Goal: Information Seeking & Learning: Learn about a topic

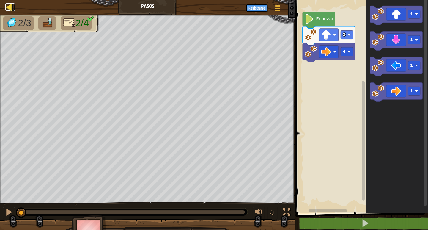
click at [9, 8] on div at bounding box center [8, 6] width 7 height 7
select select "es-419"
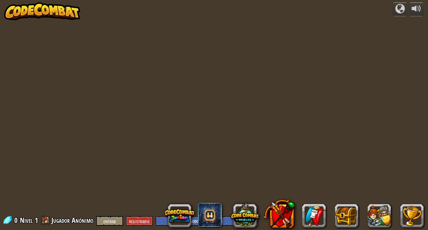
select select "es-419"
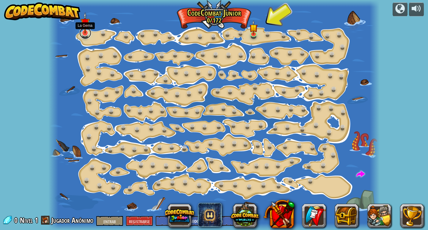
click at [87, 36] on link at bounding box center [85, 33] width 12 height 12
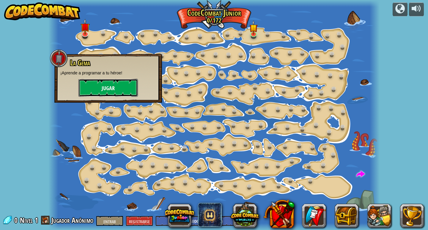
click at [114, 87] on font "Jugar" at bounding box center [108, 88] width 13 height 7
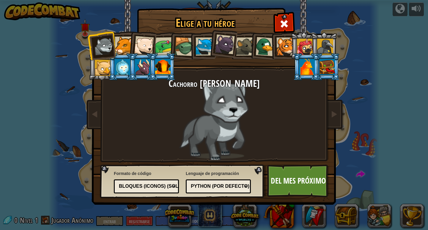
click at [124, 46] on div at bounding box center [124, 46] width 18 height 18
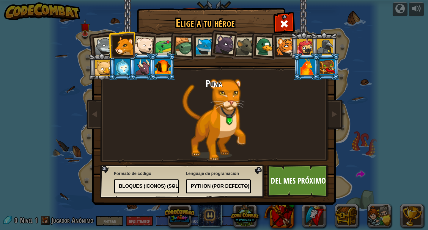
click at [143, 40] on div at bounding box center [144, 46] width 20 height 20
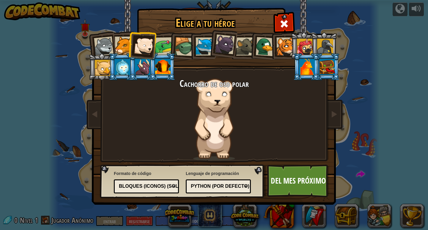
click at [157, 41] on div at bounding box center [164, 46] width 18 height 18
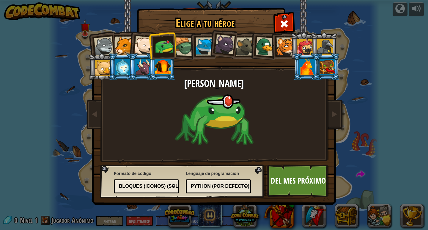
click at [183, 40] on div at bounding box center [184, 46] width 19 height 19
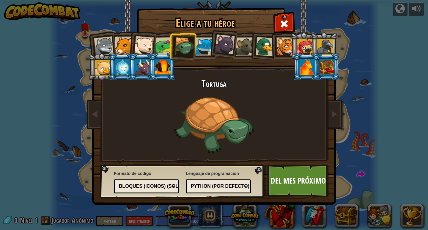
click at [208, 46] on div at bounding box center [204, 46] width 18 height 18
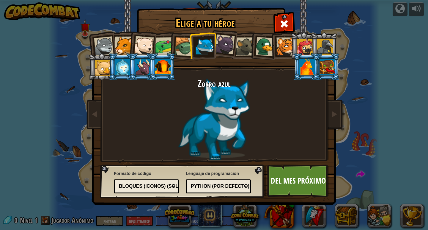
click at [287, 39] on div at bounding box center [285, 46] width 18 height 18
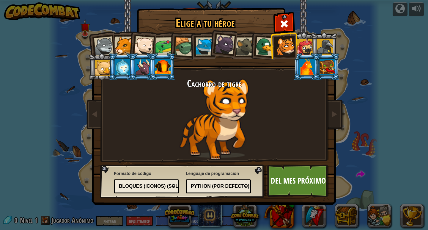
click at [304, 42] on div at bounding box center [305, 47] width 16 height 16
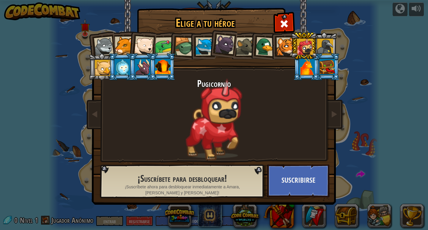
click at [278, 45] on div at bounding box center [285, 46] width 18 height 18
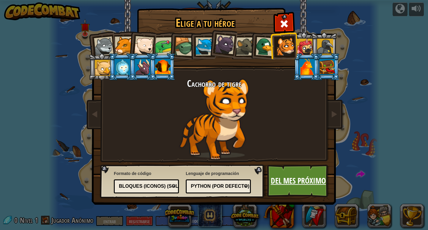
click at [311, 175] on font "Del mes próximo" at bounding box center [298, 180] width 55 height 11
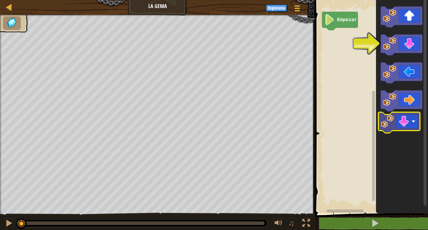
click at [380, 116] on icon "Espacio de trabajo de Blockly" at bounding box center [402, 105] width 52 height 216
click at [402, 139] on icon "Espacio de trabajo de Blockly" at bounding box center [402, 105] width 52 height 216
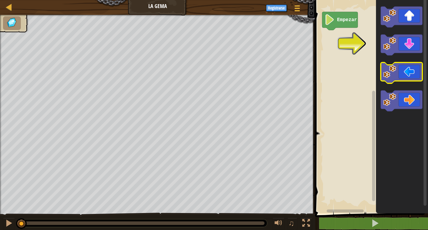
click at [403, 77] on g "Espacio de trabajo de Blockly" at bounding box center [401, 59] width 42 height 105
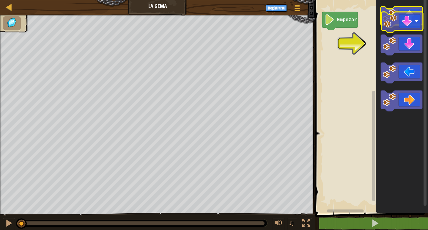
click at [398, 23] on g "Espacio de trabajo de Blockly" at bounding box center [401, 59] width 42 height 105
click at [398, 21] on icon "Espacio de trabajo de Blockly" at bounding box center [401, 17] width 42 height 21
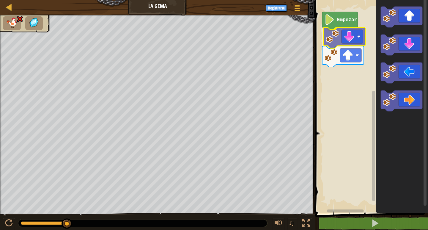
click at [349, 36] on div "Empezar" at bounding box center [370, 105] width 115 height 216
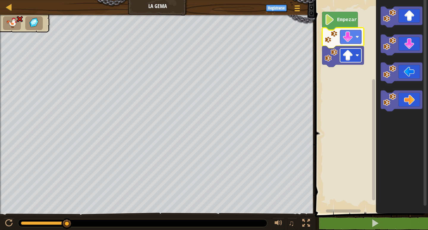
click at [343, 57] on image "Espacio de trabajo de Blockly" at bounding box center [347, 55] width 11 height 11
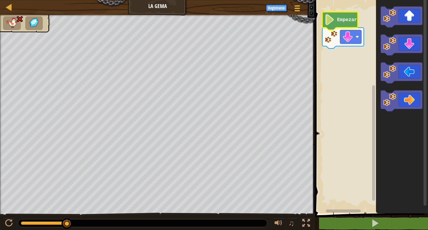
click at [340, 19] on text "Empezar" at bounding box center [347, 19] width 20 height 5
click at [339, 21] on text "Empezar" at bounding box center [347, 19] width 20 height 5
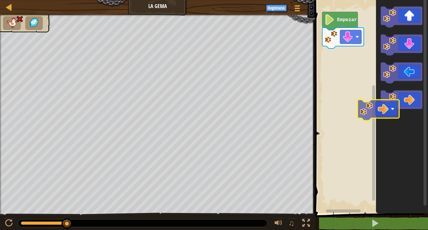
click at [356, 107] on div "Empezar" at bounding box center [370, 105] width 115 height 216
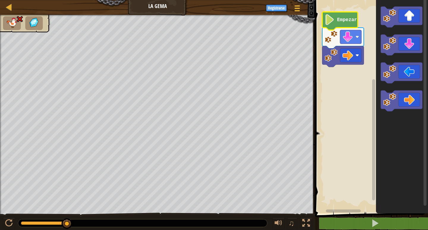
click at [337, 16] on icon "Espacio de trabajo de Blockly" at bounding box center [340, 21] width 36 height 18
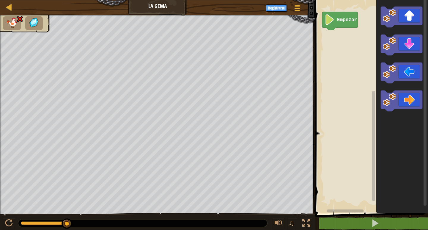
click at [333, 51] on rect "Espacio de trabajo de Blockly" at bounding box center [370, 105] width 115 height 216
click at [340, 20] on text "Empezar" at bounding box center [347, 19] width 20 height 5
click at [339, 20] on text "Empezar" at bounding box center [347, 19] width 20 height 5
click at [338, 21] on text "Empezar" at bounding box center [347, 19] width 20 height 5
click at [348, 13] on icon "Espacio de trabajo de Blockly" at bounding box center [348, 17] width 36 height 18
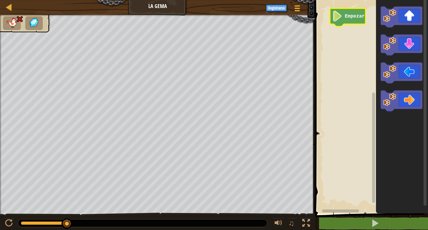
click at [348, 13] on icon "Espacio de trabajo de Blockly" at bounding box center [348, 17] width 36 height 18
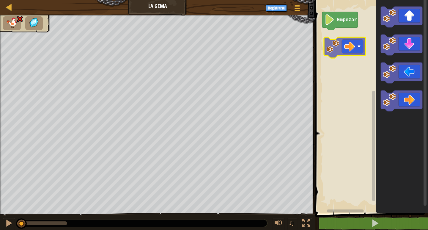
click at [343, 47] on div "Empezar" at bounding box center [370, 105] width 115 height 216
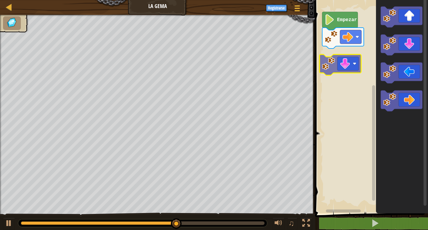
click at [350, 63] on div "Empezar" at bounding box center [370, 105] width 115 height 216
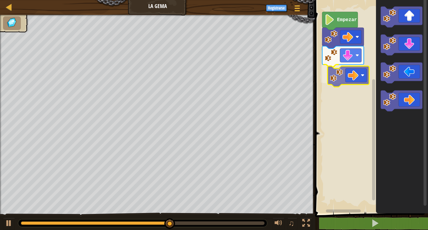
click at [339, 68] on div "Empezar" at bounding box center [370, 105] width 115 height 216
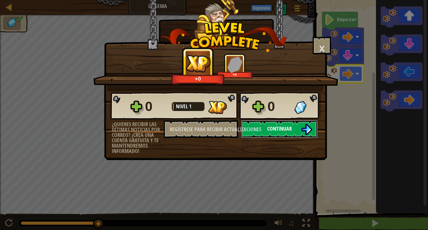
click at [279, 124] on button "Continuar" at bounding box center [279, 129] width 77 height 18
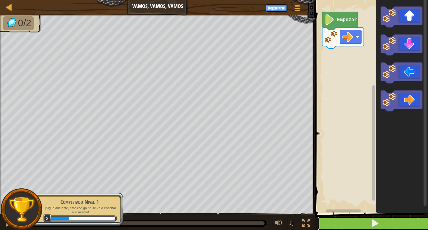
click at [385, 223] on button at bounding box center [374, 223] width 115 height 14
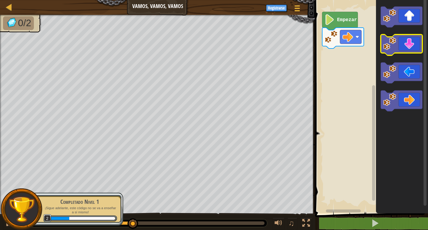
click at [385, 48] on g "Espacio de trabajo de Blockly" at bounding box center [401, 59] width 42 height 105
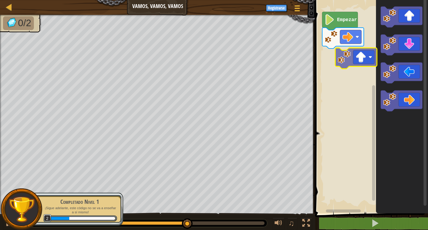
click at [350, 58] on div "Empezar" at bounding box center [370, 105] width 115 height 216
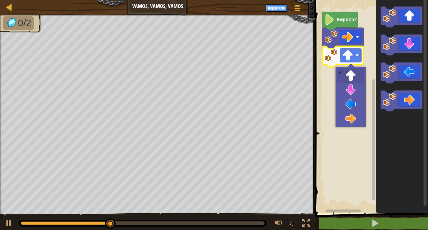
click at [345, 178] on rect "Espacio de trabajo de Blockly" at bounding box center [370, 105] width 115 height 216
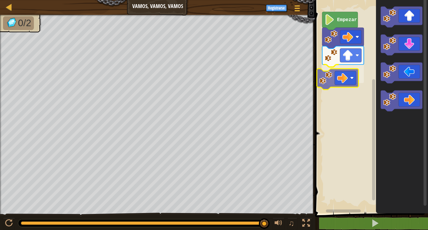
click at [346, 81] on div "Empezar" at bounding box center [370, 105] width 115 height 216
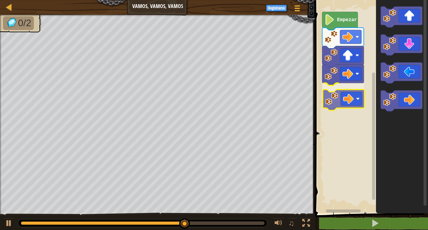
click at [353, 92] on div "Empezar" at bounding box center [370, 105] width 115 height 216
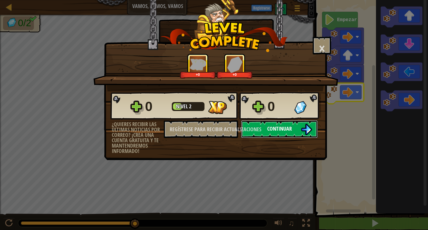
click at [289, 129] on font "Continuar" at bounding box center [279, 128] width 25 height 7
select select "es-419"
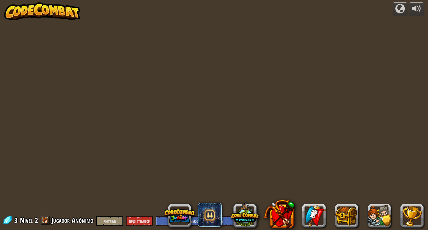
select select "es-419"
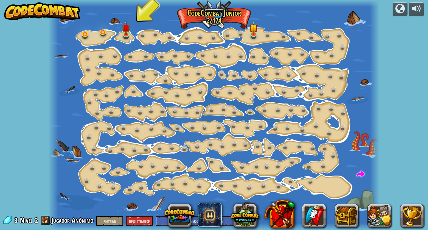
click at [117, 34] on div at bounding box center [213, 115] width 331 height 230
click at [124, 36] on link at bounding box center [127, 34] width 12 height 12
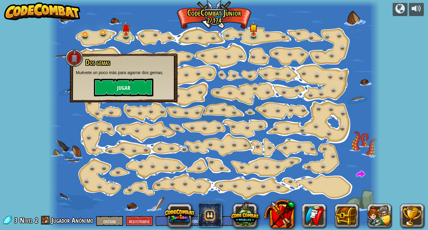
drag, startPoint x: 131, startPoint y: 77, endPoint x: 131, endPoint y: 83, distance: 5.6
click at [131, 82] on div "Dos gemas Muévete un poco más para agarrar dos gemas. [GEOGRAPHIC_DATA]" at bounding box center [124, 77] width 96 height 38
click at [131, 83] on button "Jugar" at bounding box center [123, 87] width 59 height 18
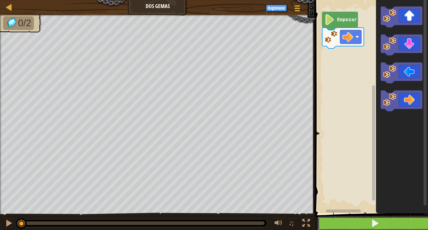
click at [347, 218] on button at bounding box center [374, 223] width 115 height 14
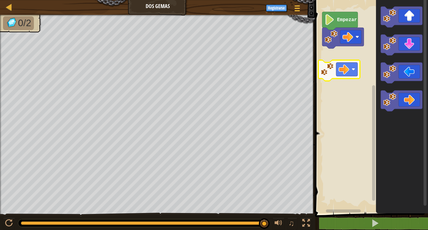
click at [342, 72] on div "Empezar" at bounding box center [370, 105] width 115 height 216
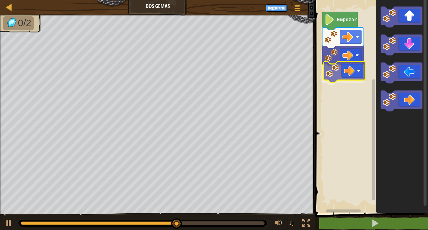
click at [363, 71] on div "Empezar" at bounding box center [370, 105] width 115 height 216
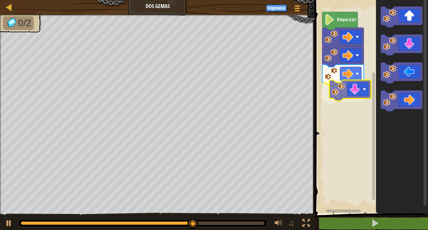
click at [362, 86] on div "Empezar" at bounding box center [370, 105] width 115 height 216
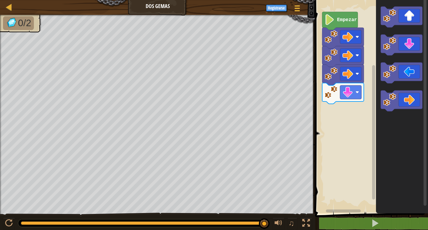
click at [334, 105] on div "Empezar" at bounding box center [370, 105] width 115 height 216
click at [380, 68] on g "Espacio de trabajo de Blockly" at bounding box center [401, 59] width 42 height 105
click at [349, 114] on div "Empezar" at bounding box center [370, 105] width 115 height 216
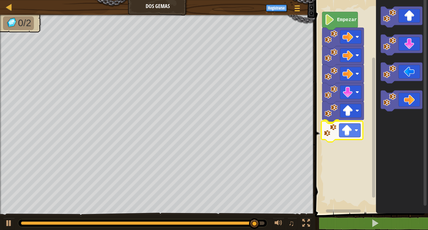
click at [346, 135] on div "Empezar" at bounding box center [370, 105] width 115 height 216
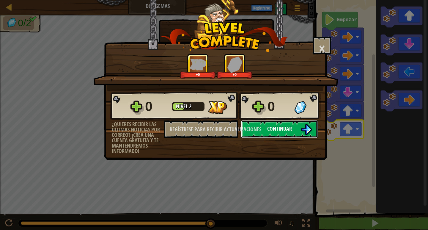
click at [303, 122] on button "Continuar" at bounding box center [279, 129] width 77 height 18
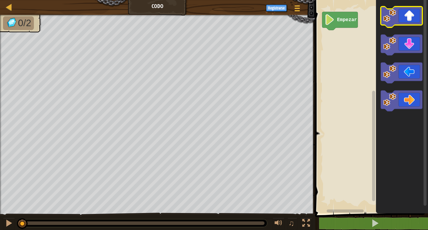
click at [406, 15] on icon "Espacio de trabajo de Blockly" at bounding box center [401, 17] width 42 height 21
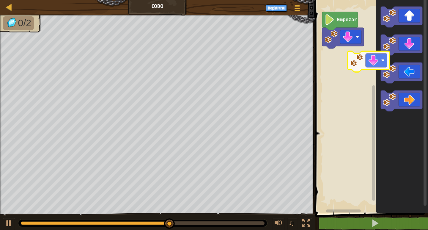
click at [352, 57] on div "Empezar" at bounding box center [370, 105] width 115 height 216
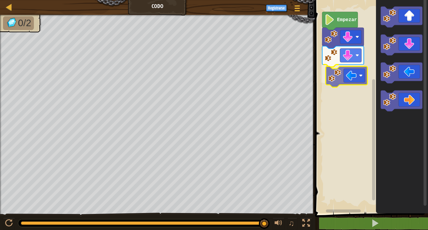
click at [344, 75] on div "Empezar" at bounding box center [370, 105] width 115 height 216
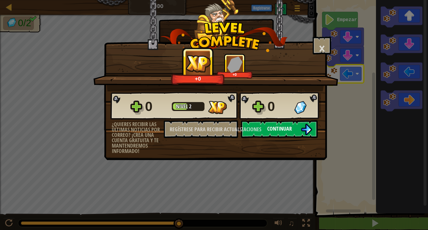
click at [265, 129] on button "Continuar" at bounding box center [279, 129] width 77 height 18
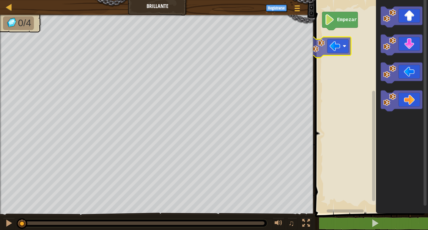
click at [330, 51] on div "Empezar" at bounding box center [370, 105] width 115 height 216
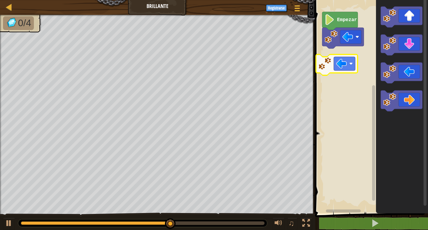
click at [333, 55] on div "Empezar" at bounding box center [370, 105] width 115 height 216
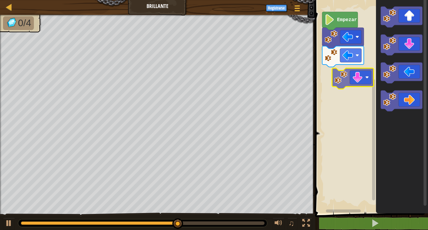
click at [357, 81] on div "Empezar" at bounding box center [370, 105] width 115 height 216
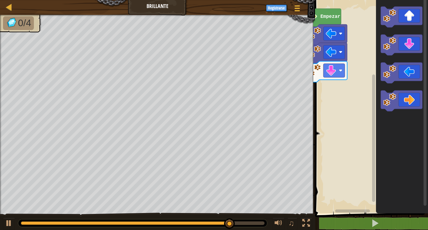
click at [341, 97] on rect "Espacio de trabajo de Blockly" at bounding box center [370, 105] width 115 height 216
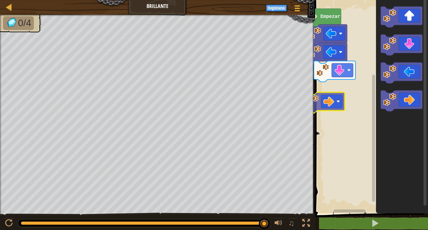
click at [316, 95] on div "Empezar" at bounding box center [370, 105] width 115 height 216
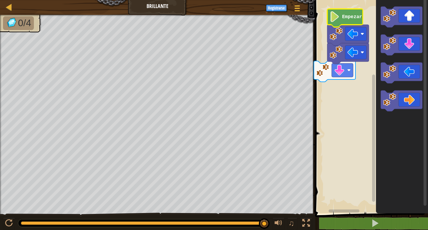
click at [339, 16] on image "Espacio de trabajo de Blockly" at bounding box center [334, 16] width 10 height 11
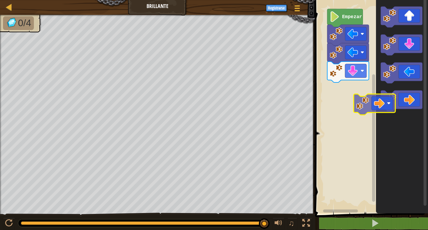
click at [381, 110] on g "Espacio de trabajo de Blockly" at bounding box center [401, 59] width 42 height 105
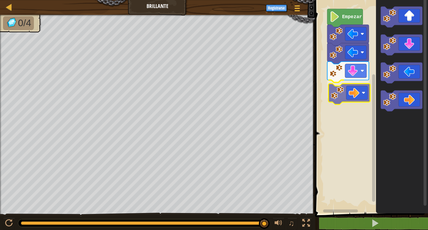
click at [365, 98] on div "Empezar" at bounding box center [370, 105] width 115 height 216
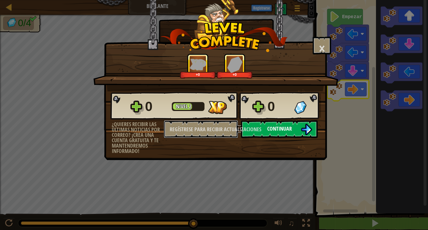
click at [254, 130] on font "Regístrese para recibir actualizaciones" at bounding box center [215, 128] width 91 height 7
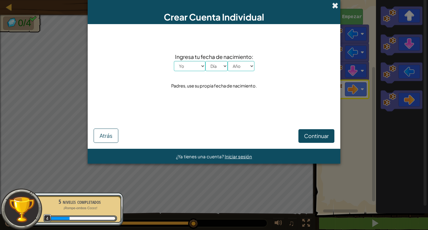
click at [332, 7] on span at bounding box center [335, 5] width 6 height 6
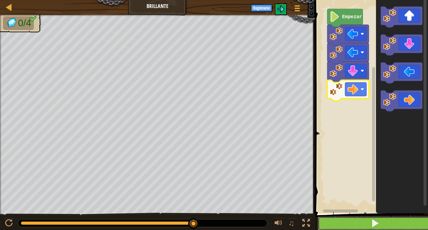
click at [360, 220] on button at bounding box center [374, 223] width 115 height 14
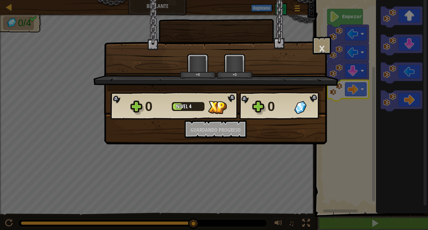
scroll to position [0, 0]
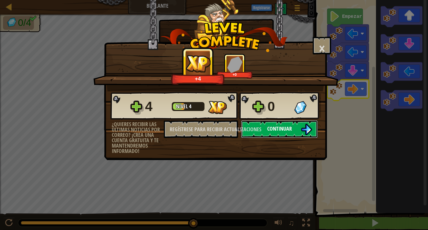
click at [254, 133] on button "Continuar" at bounding box center [279, 129] width 77 height 18
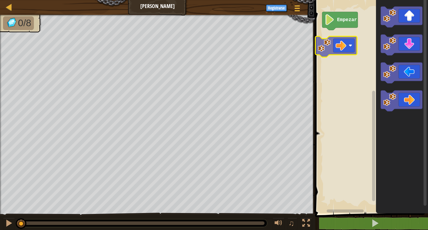
click at [348, 46] on div "Empezar" at bounding box center [370, 105] width 115 height 216
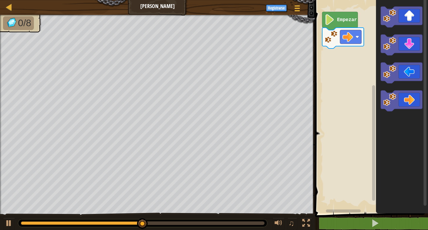
click at [350, 178] on rect "Espacio de trabajo de Blockly" at bounding box center [370, 105] width 115 height 216
click at [324, 195] on rect "Espacio de trabajo de Blockly" at bounding box center [370, 105] width 115 height 216
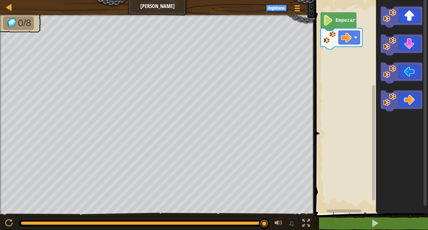
click at [350, 99] on div "Empezar" at bounding box center [370, 105] width 115 height 216
click at [398, 4] on icon "Espacio de trabajo de Blockly" at bounding box center [402, 105] width 52 height 216
click at [337, 60] on div "Empezar" at bounding box center [370, 105] width 115 height 216
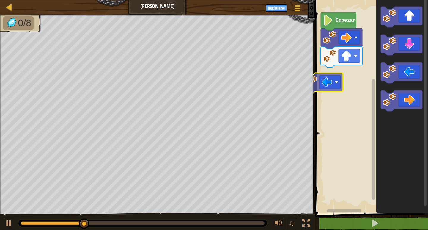
click at [325, 75] on div "Empezar" at bounding box center [370, 105] width 115 height 216
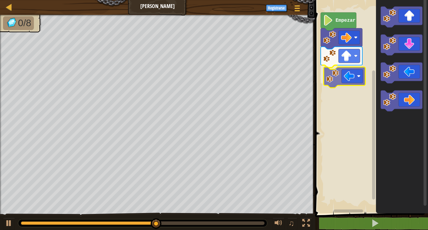
click at [329, 75] on div "Empezar" at bounding box center [370, 105] width 115 height 216
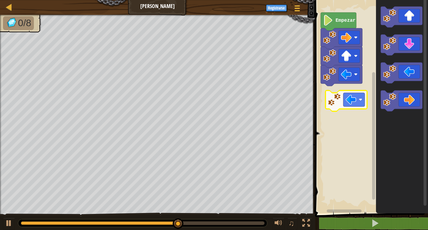
click at [344, 105] on div "Empezar" at bounding box center [370, 105] width 115 height 216
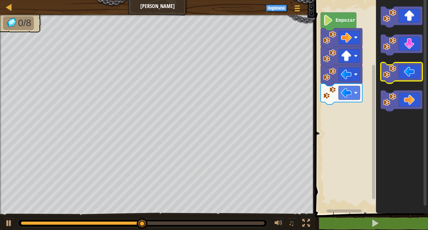
click at [392, 70] on g "Espacio de trabajo de Blockly" at bounding box center [401, 59] width 42 height 105
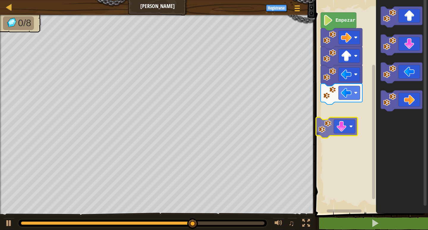
click at [334, 117] on div "Empezar" at bounding box center [370, 105] width 115 height 216
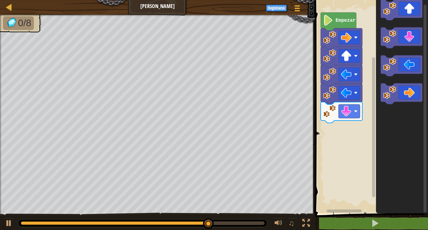
click at [362, 38] on div "Empezar" at bounding box center [370, 105] width 115 height 216
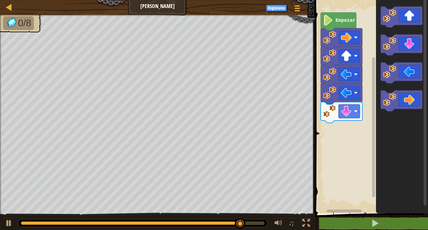
click at [407, 165] on icon "Espacio de trabajo de Blockly" at bounding box center [402, 105] width 52 height 216
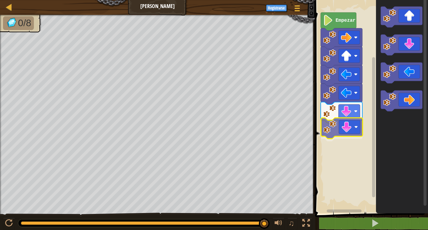
click at [333, 125] on div "Empezar" at bounding box center [370, 105] width 115 height 216
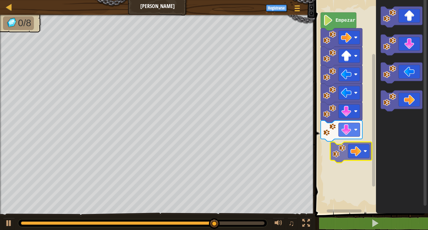
click at [342, 159] on div "Empezar" at bounding box center [370, 105] width 115 height 216
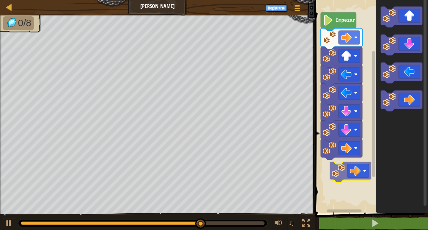
click at [369, 179] on div "Empezar" at bounding box center [370, 105] width 115 height 216
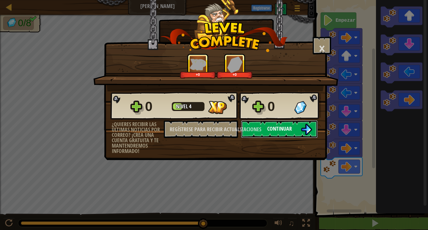
drag, startPoint x: 290, startPoint y: 127, endPoint x: 284, endPoint y: 124, distance: 7.0
click at [284, 124] on button "Continuar" at bounding box center [279, 129] width 77 height 18
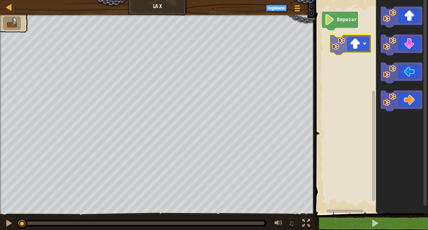
click at [355, 52] on div "Empezar" at bounding box center [370, 105] width 115 height 216
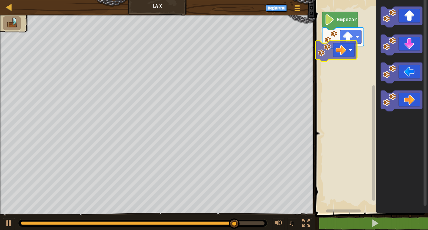
click at [341, 52] on div "Empezar" at bounding box center [370, 105] width 115 height 216
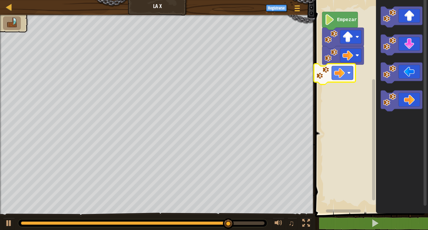
click at [339, 74] on div "Empezar" at bounding box center [370, 105] width 115 height 216
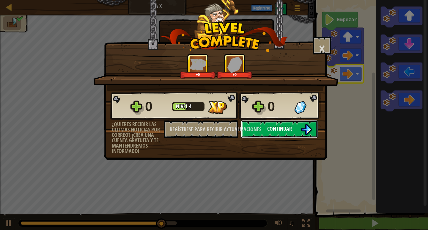
click at [285, 124] on button "Continuar" at bounding box center [279, 129] width 77 height 18
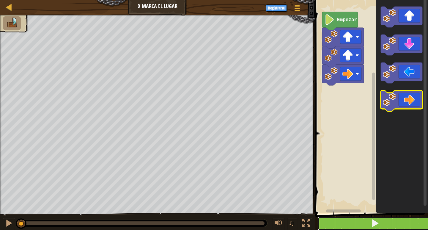
click at [325, 224] on button at bounding box center [374, 223] width 115 height 14
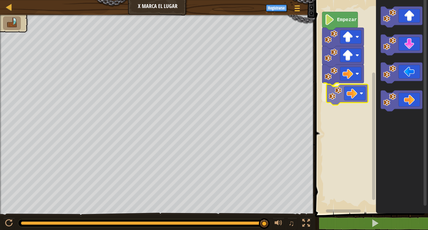
click at [341, 93] on div "Empezar" at bounding box center [370, 105] width 115 height 216
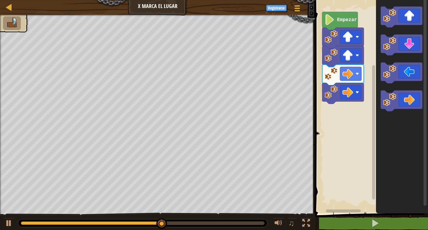
click at [329, 186] on div "Empezar" at bounding box center [370, 105] width 115 height 216
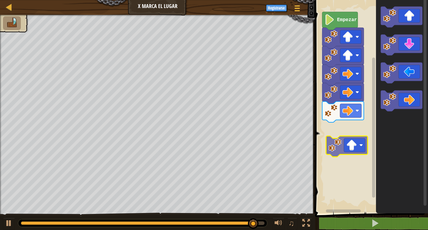
click at [356, 150] on div "Empezar" at bounding box center [370, 105] width 115 height 216
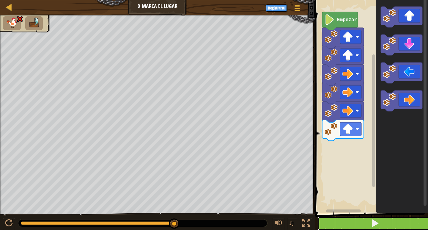
click at [357, 216] on button at bounding box center [374, 223] width 115 height 14
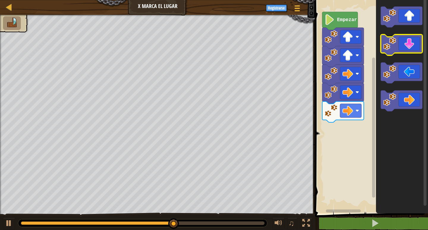
click at [394, 46] on g "Espacio de trabajo de Blockly" at bounding box center [401, 59] width 42 height 105
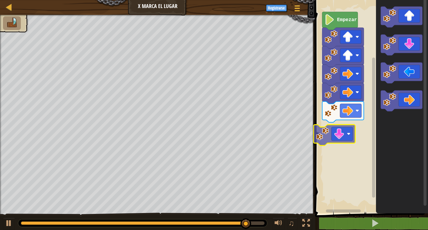
click at [341, 135] on div "Empezar" at bounding box center [370, 105] width 115 height 216
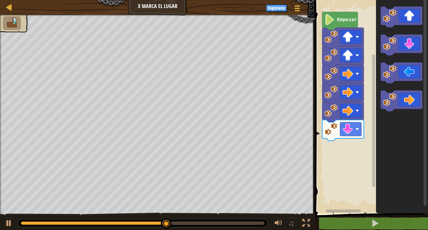
click at [243, 167] on div "Mapa X Marca el Lugar Menú del Juego Registrarse 1 הההההההההההההההההההההההההההה…" at bounding box center [214, 115] width 428 height 230
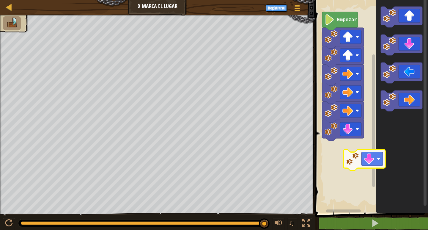
click at [364, 167] on div "Empezar" at bounding box center [370, 105] width 115 height 216
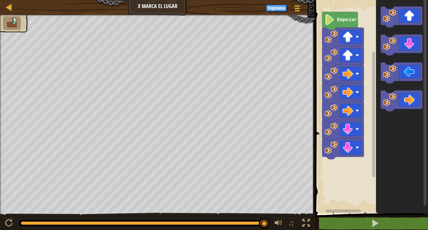
click at [353, 161] on rect "Espacio de trabajo de Blockly" at bounding box center [370, 105] width 115 height 216
click at [377, 105] on icon "Espacio de trabajo de Blockly" at bounding box center [402, 105] width 52 height 216
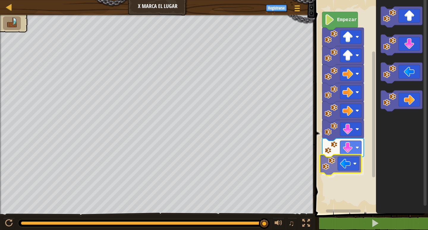
click at [325, 162] on div "Empezar" at bounding box center [370, 105] width 115 height 216
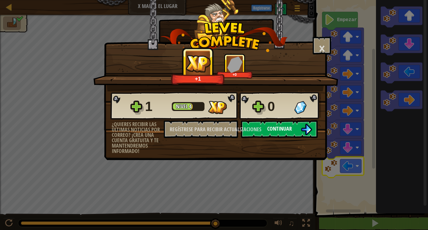
click at [265, 128] on button "Continuar" at bounding box center [279, 129] width 77 height 18
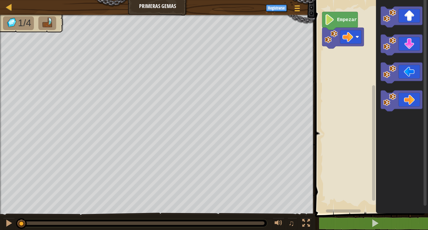
click at [374, 67] on div "Empezar" at bounding box center [370, 105] width 115 height 216
click at [427, 75] on icon "Espacio de trabajo de Blockly" at bounding box center [402, 105] width 52 height 216
click at [362, 46] on div "Empezar" at bounding box center [370, 105] width 115 height 216
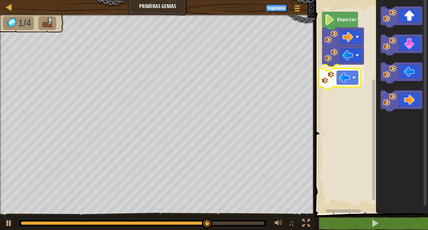
click at [345, 81] on div "Empezar" at bounding box center [370, 105] width 115 height 216
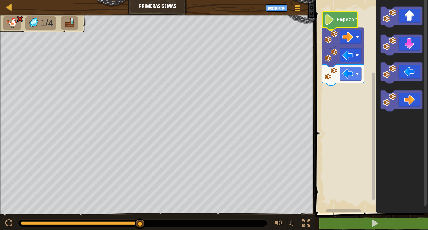
click at [335, 15] on icon "Espacio de trabajo de Blockly" at bounding box center [340, 21] width 36 height 18
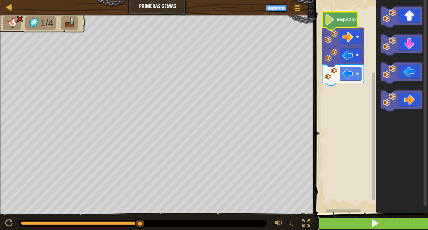
click at [372, 218] on button at bounding box center [374, 223] width 115 height 14
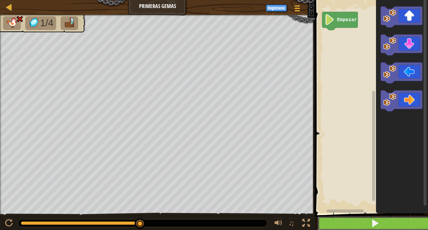
click at [340, 226] on button at bounding box center [374, 223] width 115 height 14
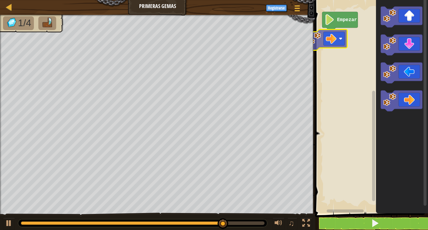
click at [336, 33] on div "Empezar" at bounding box center [370, 105] width 115 height 216
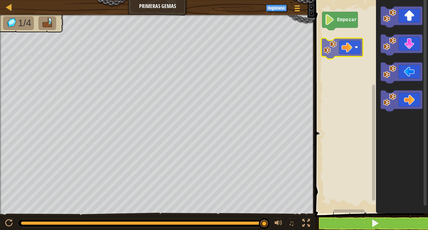
click at [335, 36] on div "Empezar" at bounding box center [370, 105] width 115 height 216
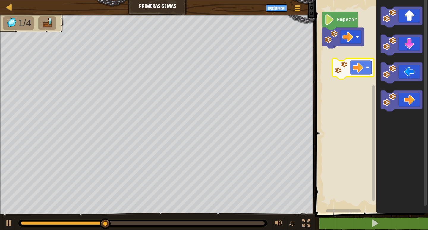
click at [358, 58] on div "Empezar" at bounding box center [370, 105] width 115 height 216
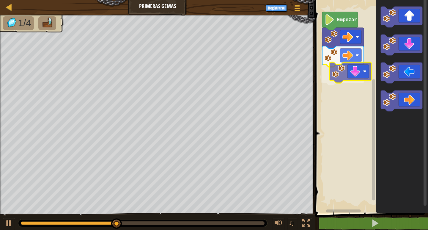
click at [355, 73] on div "Empezar" at bounding box center [370, 105] width 115 height 216
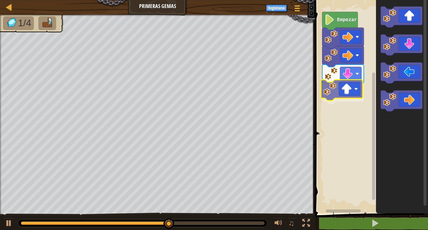
click at [343, 96] on div "Empezar" at bounding box center [370, 105] width 115 height 216
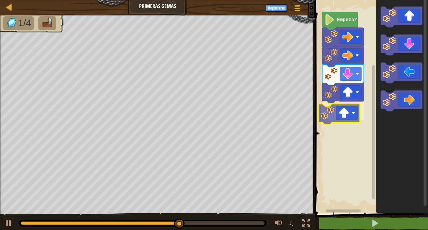
click at [345, 116] on div "Empezar" at bounding box center [370, 105] width 115 height 216
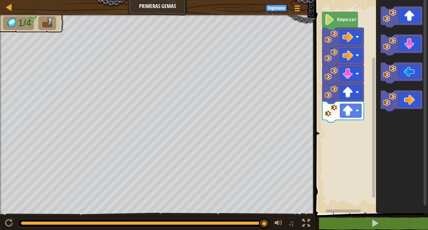
click at [380, 69] on icon "Espacio de trabajo de Blockly" at bounding box center [402, 105] width 52 height 216
click at [345, 140] on div "Empezar" at bounding box center [370, 105] width 115 height 216
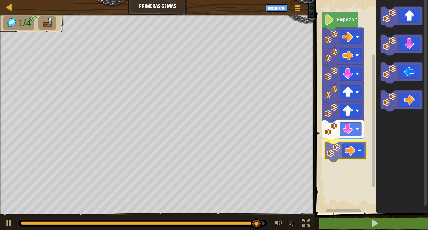
click at [350, 156] on div "Empezar" at bounding box center [370, 105] width 115 height 216
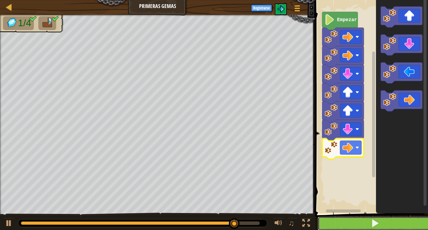
click at [359, 221] on button at bounding box center [374, 223] width 115 height 14
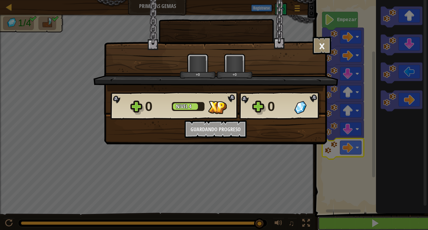
scroll to position [0, 0]
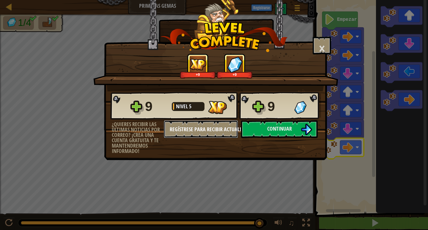
click at [212, 131] on font "Regístrese para recibir actualizaciones" at bounding box center [215, 128] width 91 height 7
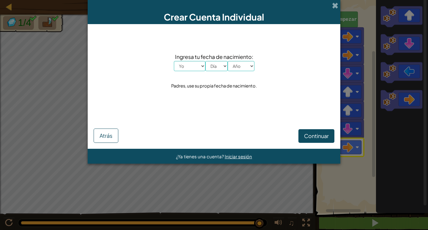
click at [374, 34] on div "Crear Cuenta Individual Ingresa tu fecha de nacimiento: Yo Enero Febrero Marzo …" at bounding box center [214, 115] width 428 height 230
click at [109, 137] on font "Atrás" at bounding box center [105, 135] width 13 height 7
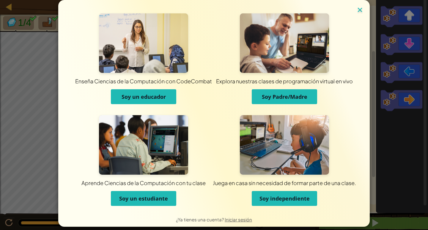
click at [356, 8] on img at bounding box center [360, 10] width 8 height 9
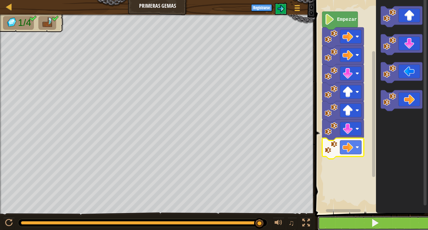
click at [354, 227] on button at bounding box center [374, 223] width 115 height 14
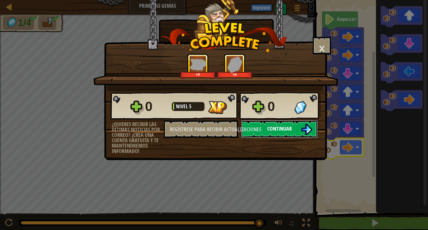
click at [287, 125] on font "Continuar" at bounding box center [279, 128] width 25 height 7
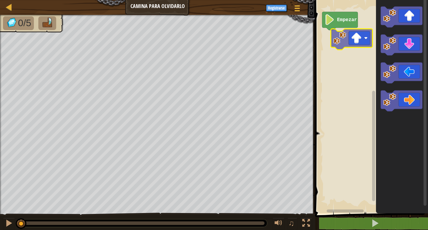
click at [353, 46] on div "Empezar" at bounding box center [370, 105] width 115 height 216
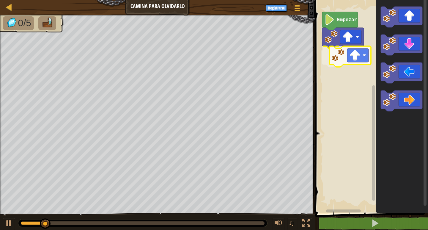
click at [368, 55] on div "Empezar" at bounding box center [370, 105] width 115 height 216
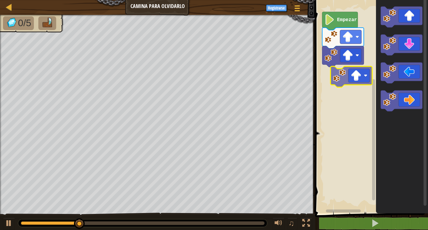
click at [350, 79] on div "Empezar" at bounding box center [370, 105] width 115 height 216
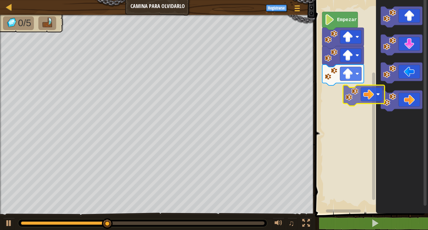
click at [362, 92] on div "Empezar" at bounding box center [370, 105] width 115 height 216
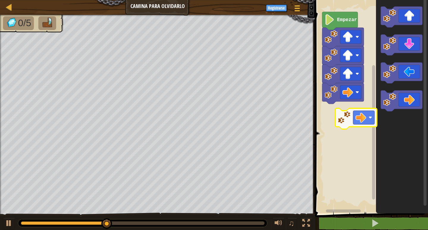
click at [325, 120] on div "Empezar" at bounding box center [370, 105] width 115 height 216
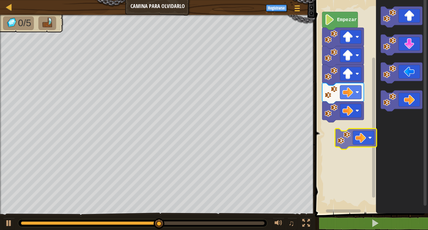
click at [355, 143] on div "Empezar" at bounding box center [370, 105] width 115 height 216
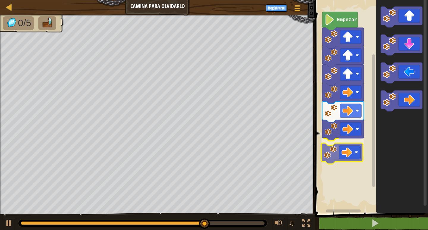
click at [336, 146] on div "Empezar" at bounding box center [370, 105] width 115 height 216
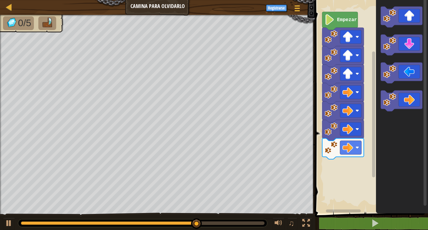
click at [391, 59] on icon "Espacio de trabajo de Blockly" at bounding box center [402, 105] width 52 height 216
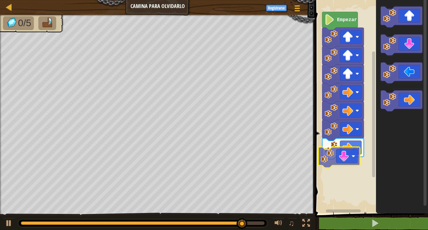
click at [348, 151] on div "Empezar" at bounding box center [370, 105] width 115 height 216
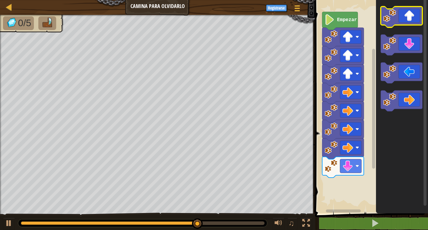
click at [394, 26] on rect "Espacio de trabajo de Blockly" at bounding box center [401, 17] width 42 height 21
click at [381, 69] on g "Espacio de trabajo de Blockly" at bounding box center [401, 59] width 42 height 105
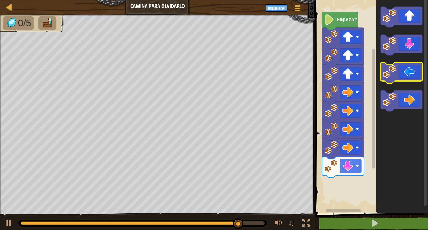
click at [389, 81] on g "Espacio de trabajo de Blockly" at bounding box center [401, 59] width 42 height 105
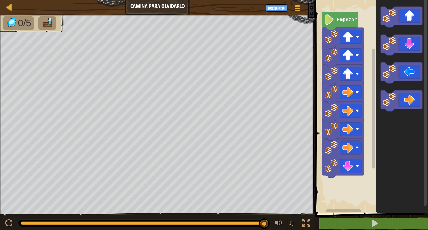
click at [328, 0] on html "Mapa Camina para olvidarlo Menú del Juego Registrarse 1 ההההההההההההההההההההההה…" at bounding box center [214, 0] width 428 height 0
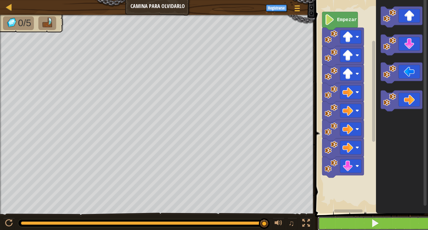
click at [329, 224] on button at bounding box center [374, 223] width 115 height 14
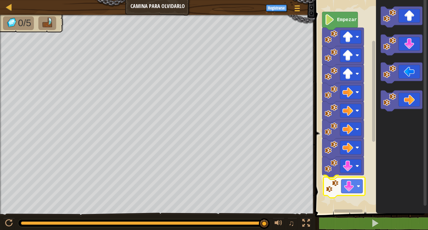
click at [339, 184] on div "Empezar" at bounding box center [370, 105] width 115 height 216
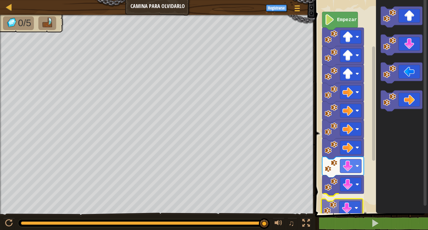
click at [344, 212] on div "Empezar" at bounding box center [370, 105] width 115 height 216
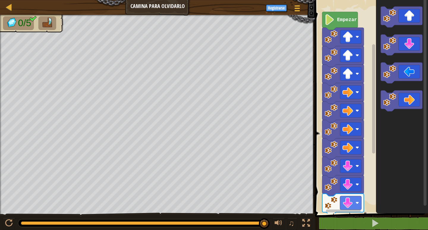
click at [398, 84] on icon "Espacio de trabajo de Blockly" at bounding box center [402, 105] width 52 height 216
click at [338, 224] on div "1 הההההההההההההההההההההההההההההההה הההההההההההההההההההההההההההההההה ההההההההההה…" at bounding box center [370, 116] width 115 height 227
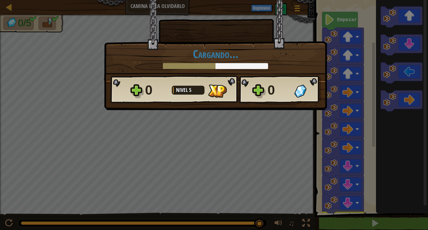
click at [304, 120] on div "× ¿Cómo de divertido estuvo este nivel? Cargando... Estrías reticuladas... Carg…" at bounding box center [214, 115] width 428 height 230
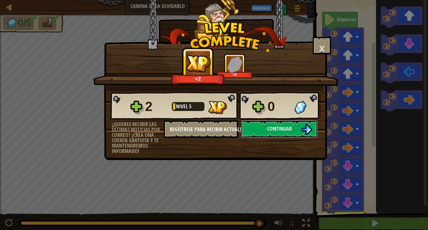
click at [254, 131] on button "Continuar" at bounding box center [279, 129] width 77 height 18
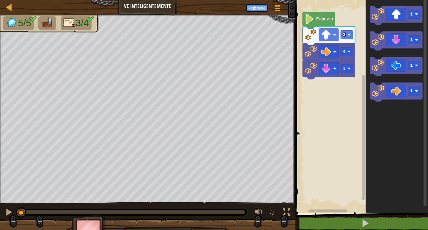
click at [360, 69] on div "3 4 3 Empezar 1 1 1 1" at bounding box center [360, 105] width 134 height 216
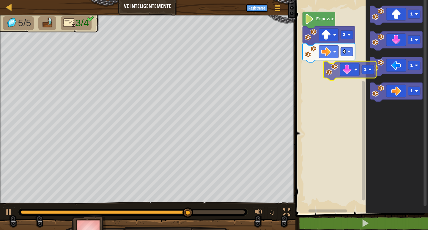
click at [330, 68] on div "Empezar 3 4 1 1 1 1 1" at bounding box center [360, 105] width 134 height 216
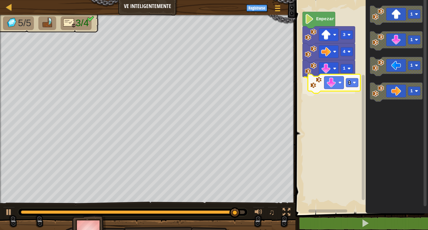
click at [335, 76] on div "1 1 4 3 Empezar 1 1 1 1 1" at bounding box center [360, 105] width 134 height 216
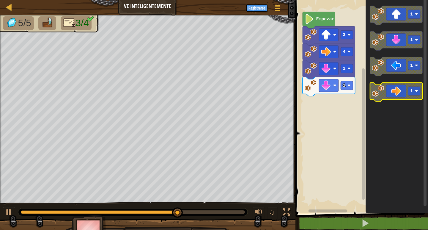
click at [379, 93] on g "1 1 1 1" at bounding box center [396, 54] width 53 height 96
click at [362, 73] on div "1 1 4 3 Empezar 1 1 1 1" at bounding box center [360, 105] width 134 height 216
click at [364, 73] on div "1 1 4 3 Empezar 1 1 1 1" at bounding box center [360, 105] width 134 height 216
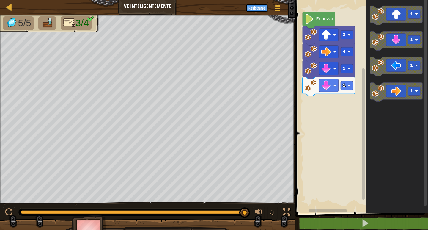
click at [382, 47] on icon "Espacio de trabajo de Blockly" at bounding box center [396, 40] width 53 height 19
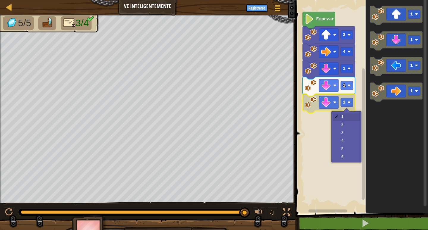
click at [357, 102] on rect "Espacio de trabajo de Blockly" at bounding box center [360, 105] width 134 height 216
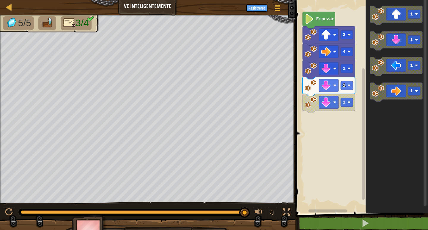
click at [365, 111] on icon "1 1 1 1" at bounding box center [396, 105] width 62 height 216
click at [347, 91] on div "Empezar 3 4 1 1 1 1 1 1 1" at bounding box center [360, 105] width 134 height 216
click at [339, 97] on div "Empezar 3 4 1 1 1 1 1 1" at bounding box center [360, 105] width 134 height 216
click at [376, 57] on g "1 1 1 1" at bounding box center [396, 54] width 53 height 96
click at [317, 96] on div "Empezar 3 4 1 1 1 1 1 1" at bounding box center [360, 105] width 134 height 216
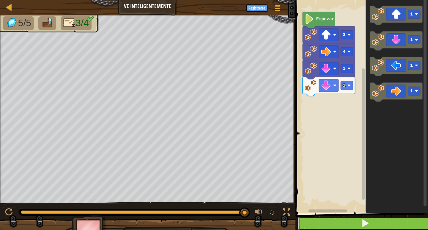
click at [355, 216] on button at bounding box center [365, 223] width 134 height 14
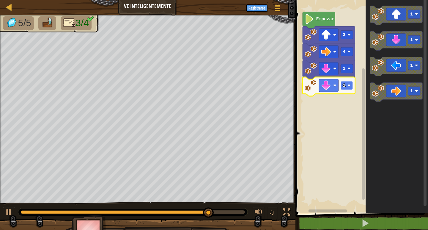
click at [347, 82] on rect "Espacio de trabajo de Blockly" at bounding box center [346, 85] width 12 height 9
click at [339, 95] on div "Empezar 3 4 1 2 1 1 1 1" at bounding box center [360, 105] width 134 height 216
click at [359, 87] on div "Empezar 3 4 1 2 1 1 1 1" at bounding box center [360, 105] width 134 height 216
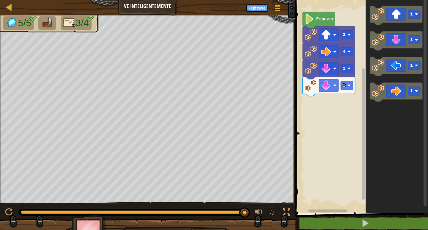
click at [395, 71] on icon "Espacio de trabajo de Blockly" at bounding box center [396, 66] width 53 height 19
click at [348, 100] on rect "Espacio de trabajo de Blockly" at bounding box center [346, 102] width 12 height 9
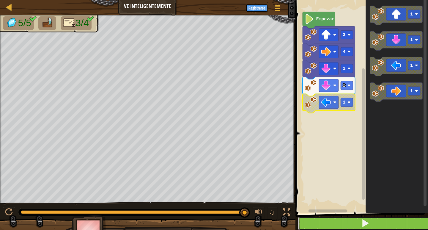
click at [329, 221] on button at bounding box center [365, 223] width 134 height 14
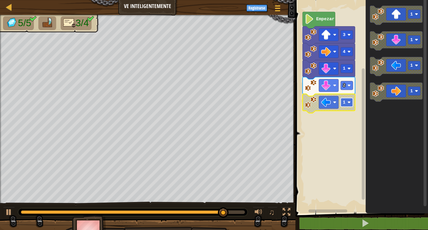
click at [351, 102] on rect "Espacio de trabajo de Blockly" at bounding box center [346, 102] width 12 height 9
click at [325, 101] on image "Espacio de trabajo de Blockly" at bounding box center [326, 102] width 10 height 10
click at [348, 99] on rect "Espacio de trabajo de Blockly" at bounding box center [346, 102] width 12 height 9
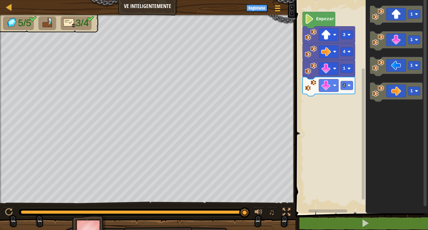
click at [373, 129] on icon "1 1 1 1" at bounding box center [396, 105] width 62 height 216
click at [324, 83] on image "Espacio de trabajo de Blockly" at bounding box center [326, 85] width 10 height 10
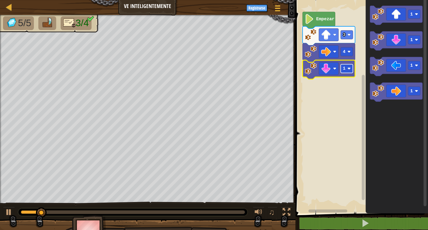
click at [347, 70] on rect "Espacio de trabajo de Blockly" at bounding box center [346, 68] width 12 height 9
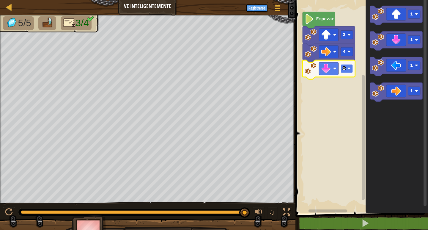
click at [348, 66] on rect "Espacio de trabajo de Blockly" at bounding box center [346, 68] width 12 height 9
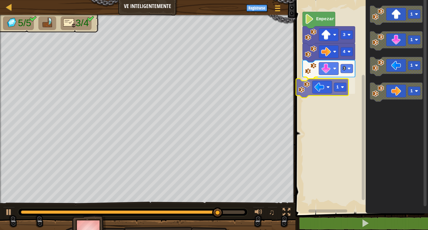
click at [315, 94] on div "Empezar 3 4 3 1 1 1 1 1 1" at bounding box center [360, 105] width 134 height 216
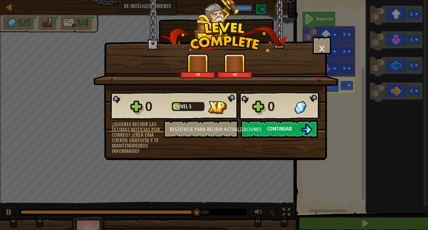
drag, startPoint x: 311, startPoint y: 102, endPoint x: 310, endPoint y: 107, distance: 4.7
click at [310, 107] on div at bounding box center [307, 107] width 27 height 13
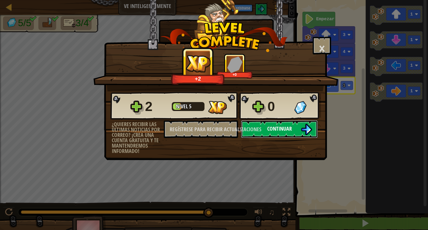
click at [299, 126] on button "Continuar" at bounding box center [279, 129] width 77 height 18
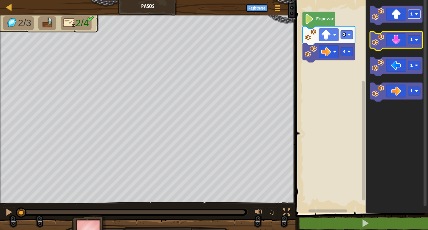
click at [378, 44] on g "1 1 1 1" at bounding box center [396, 54] width 53 height 96
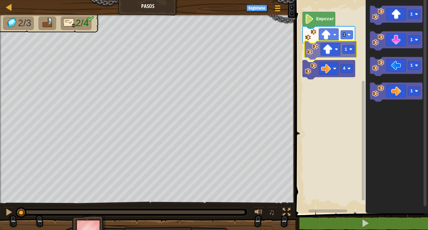
click at [329, 52] on div "3 1 4 Empezar 1 1 1 1 1" at bounding box center [360, 105] width 134 height 216
